Goal: Task Accomplishment & Management: Manage account settings

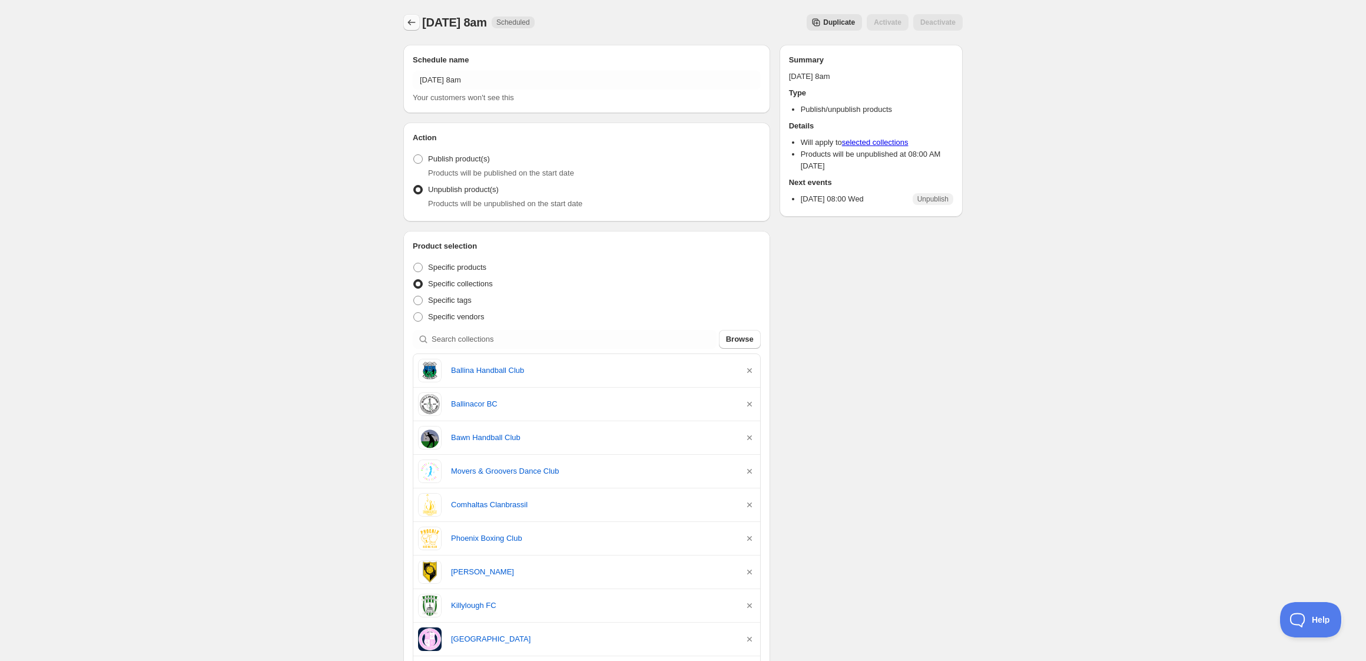
click at [410, 22] on icon "Schedules" at bounding box center [412, 22] width 12 height 12
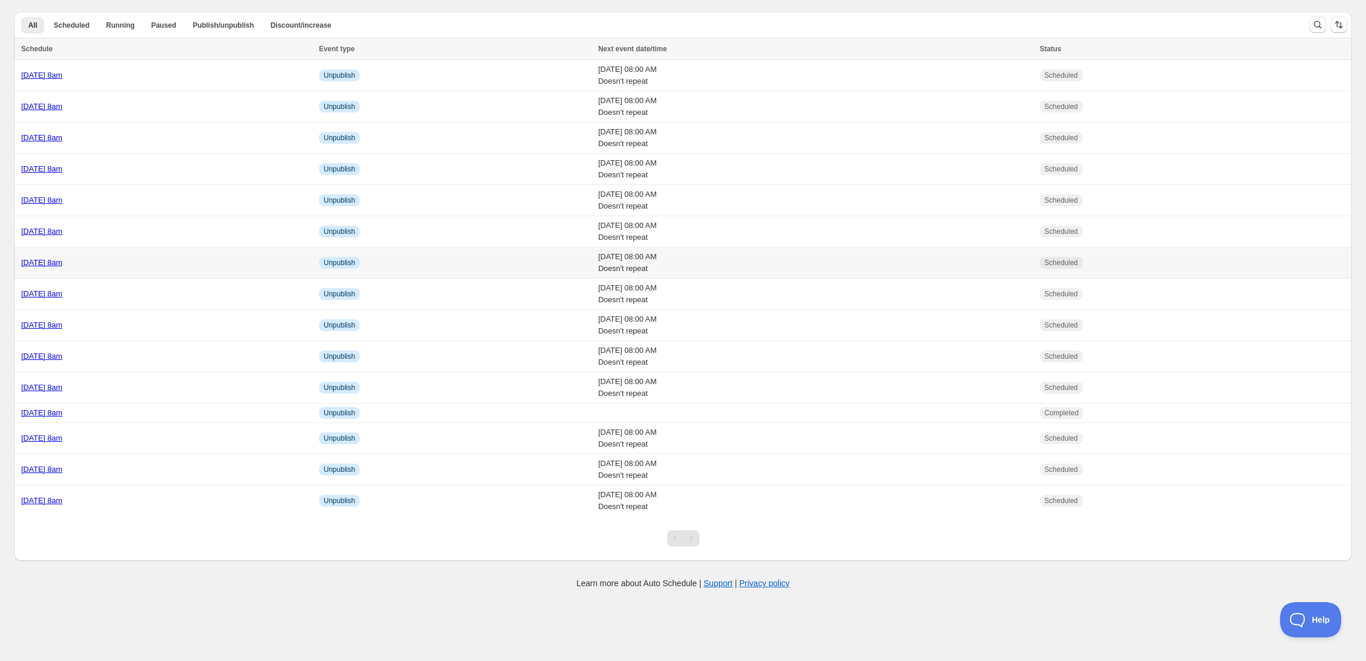
click at [204, 271] on td "[DATE] 8am" at bounding box center [164, 262] width 301 height 31
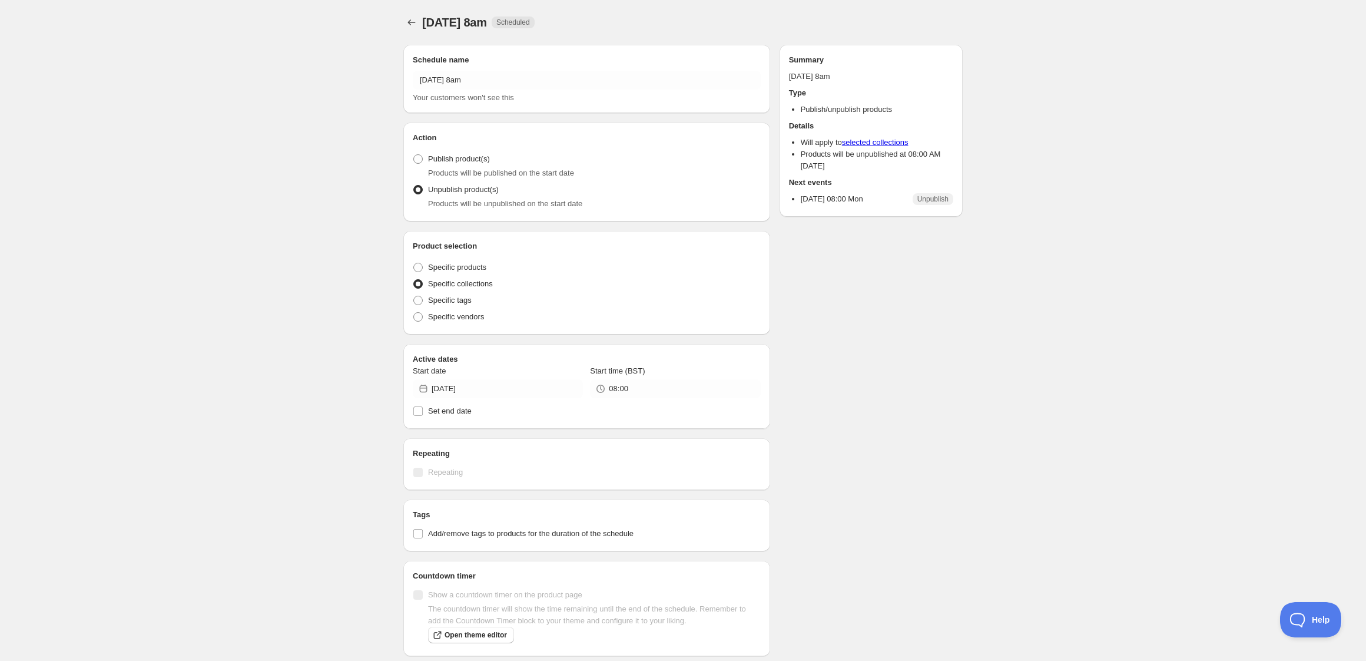
radio input "true"
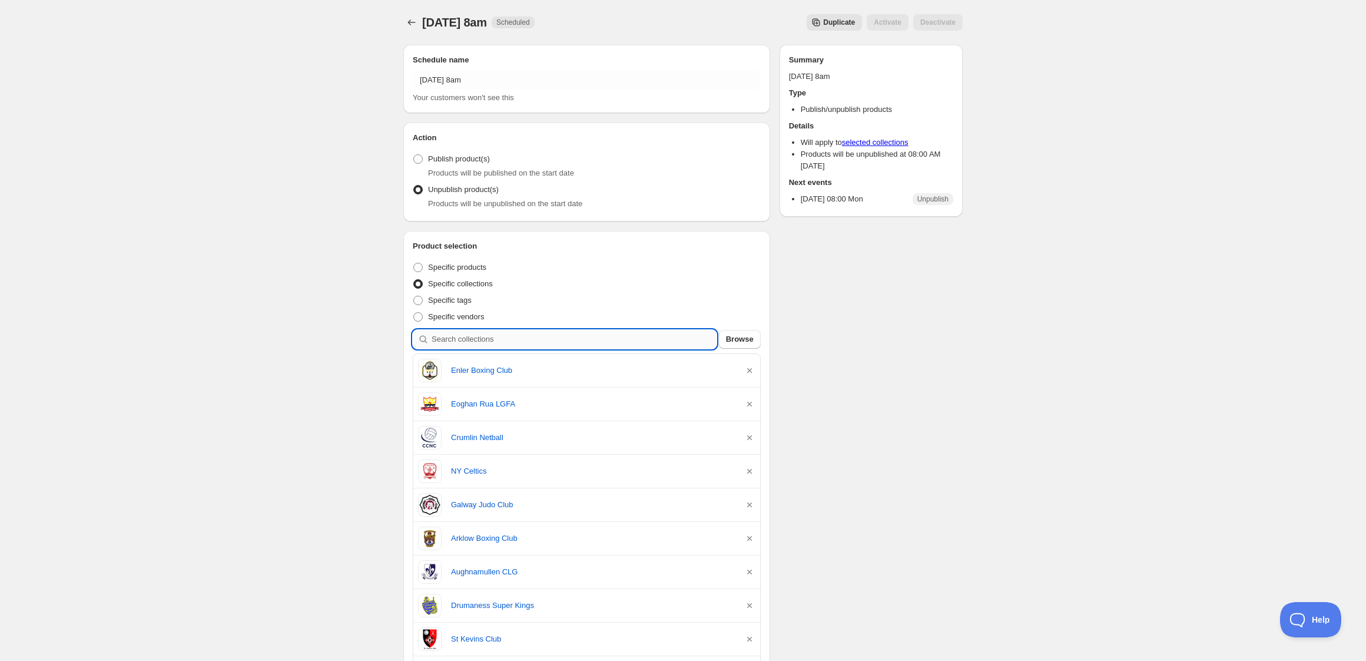
click at [513, 344] on input "search" at bounding box center [574, 339] width 285 height 19
type input "m"
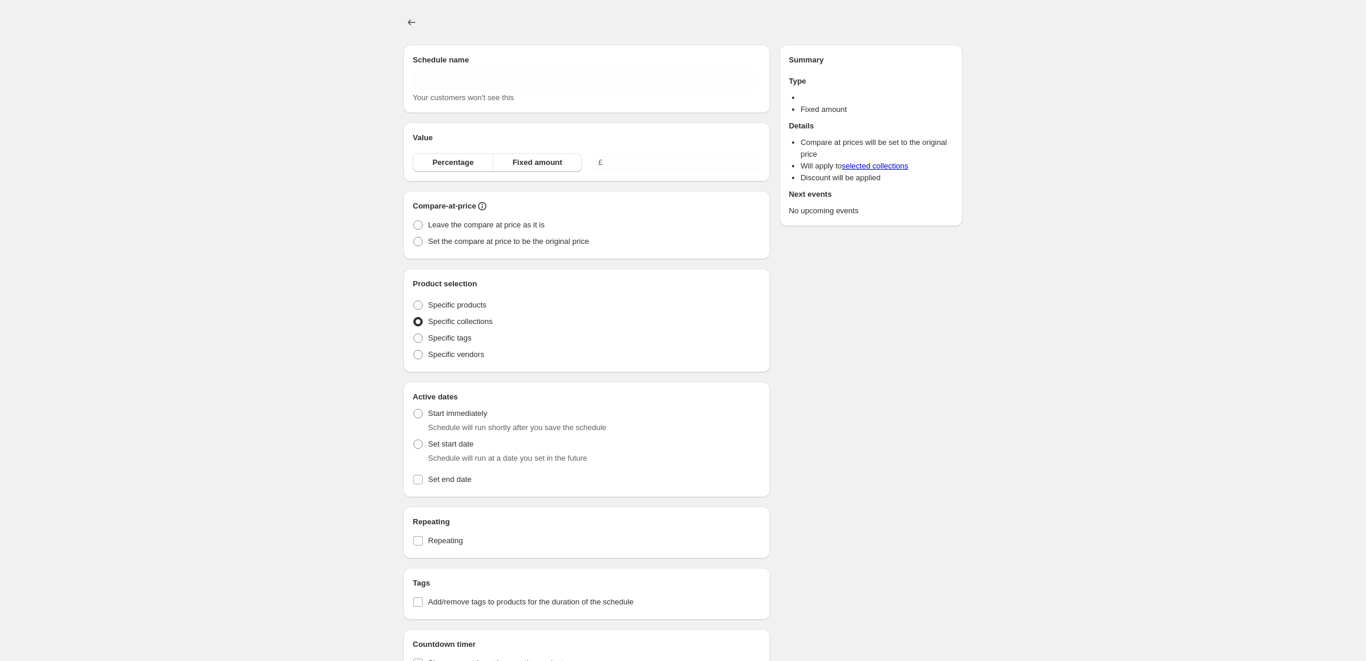
type input "[DATE] 8am"
radio input "true"
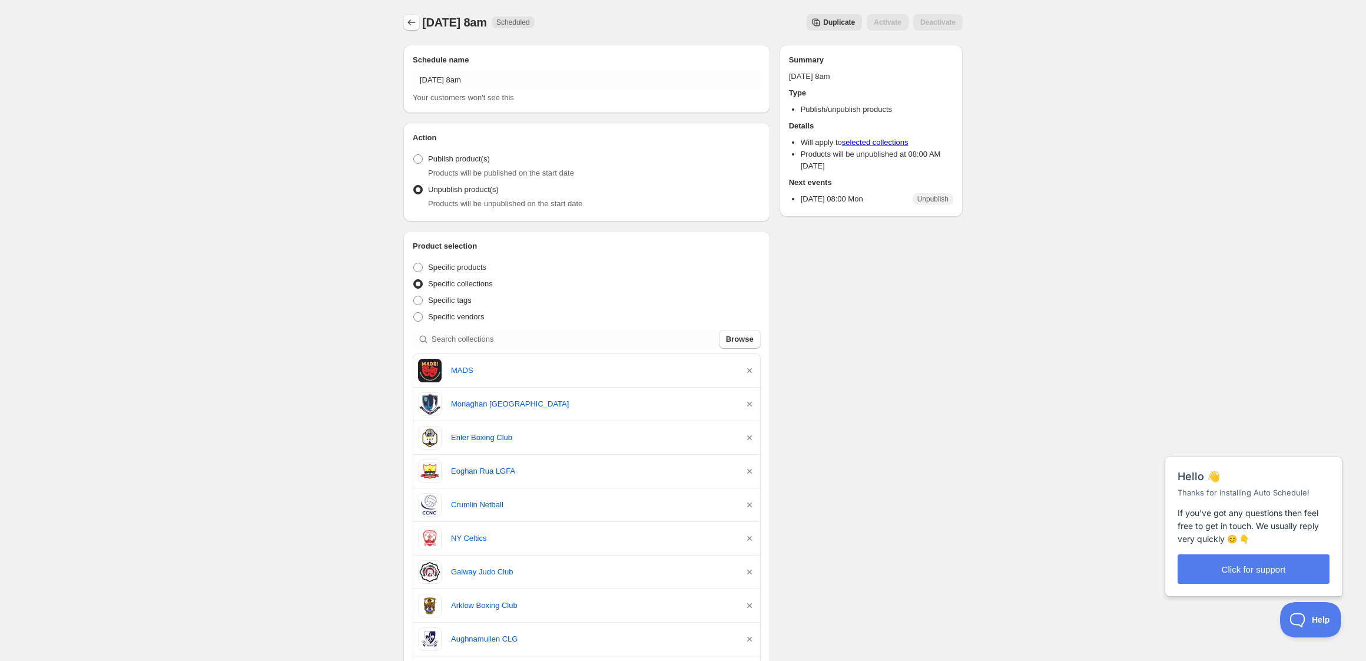
click at [411, 22] on icon "Schedules" at bounding box center [412, 22] width 12 height 12
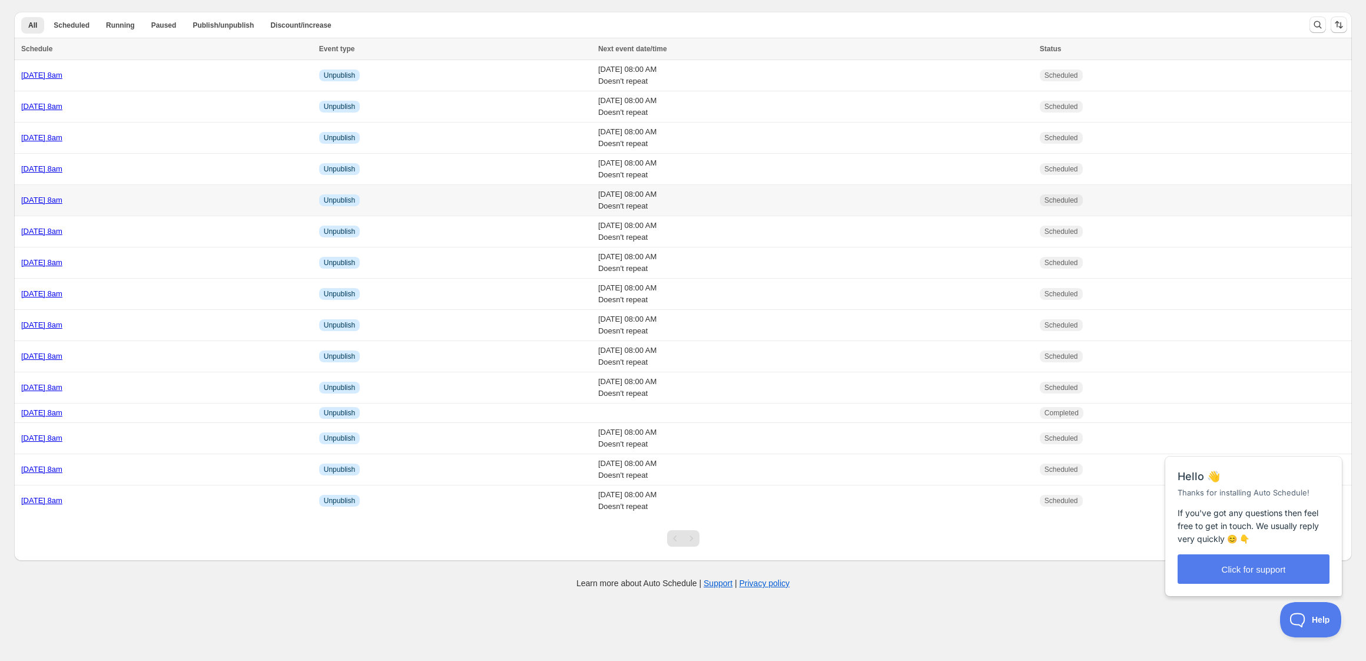
click at [191, 203] on div "[DATE] 8am" at bounding box center [166, 200] width 291 height 12
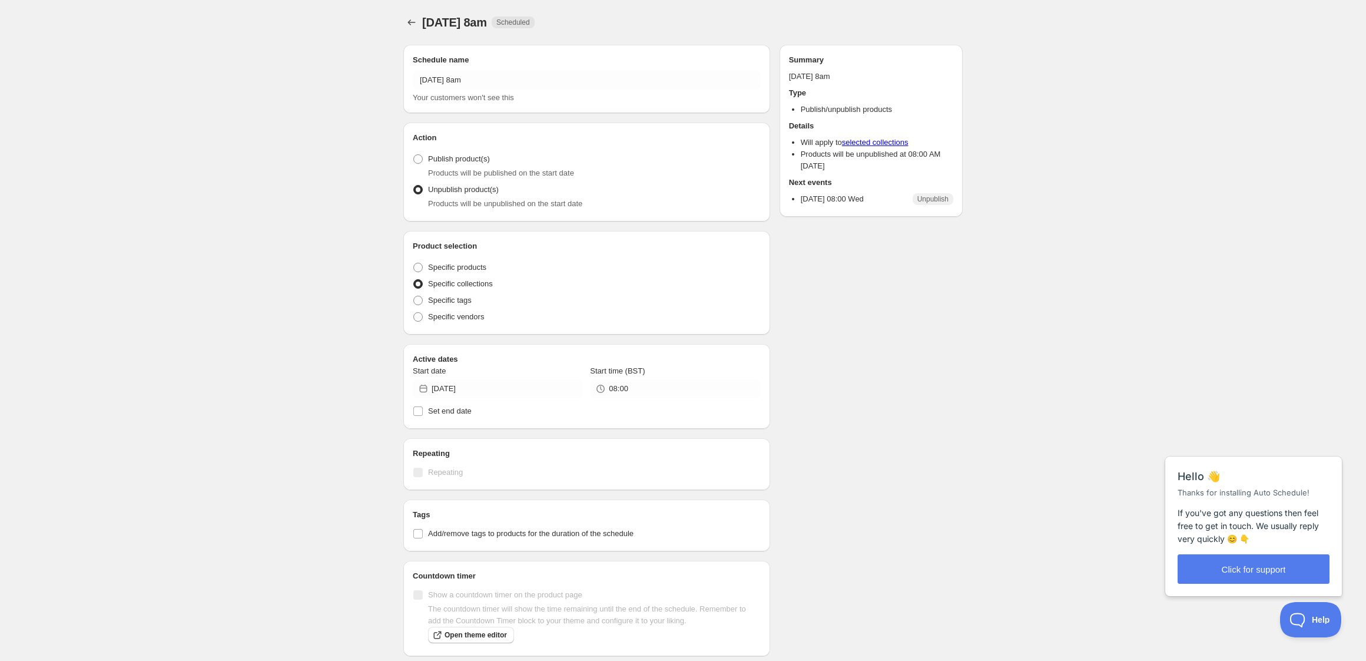
radio input "true"
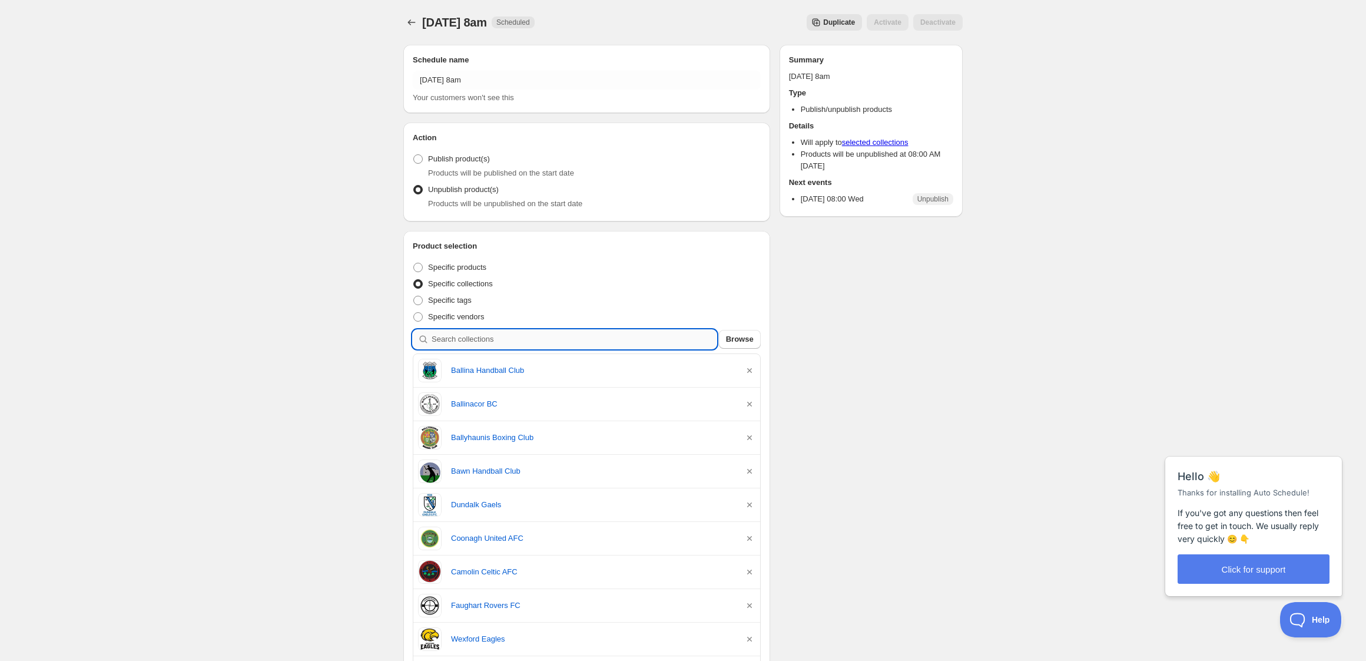
click at [512, 339] on input "search" at bounding box center [574, 339] width 285 height 19
type input "a"
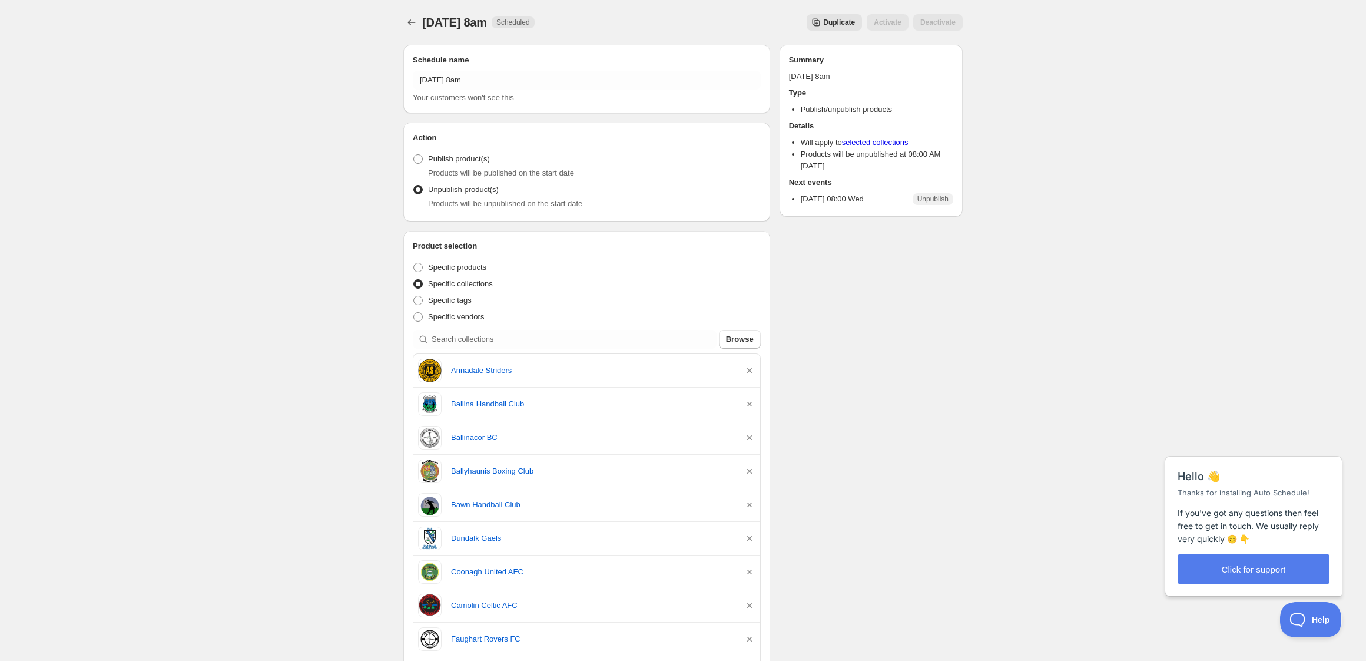
click at [512, 327] on div "Product selection Entity type Specific products Specific collections Specific t…" at bounding box center [587, 582] width 348 height 684
click at [510, 334] on input "search" at bounding box center [574, 339] width 285 height 19
type input "f"
